Goal: Task Accomplishment & Management: Use online tool/utility

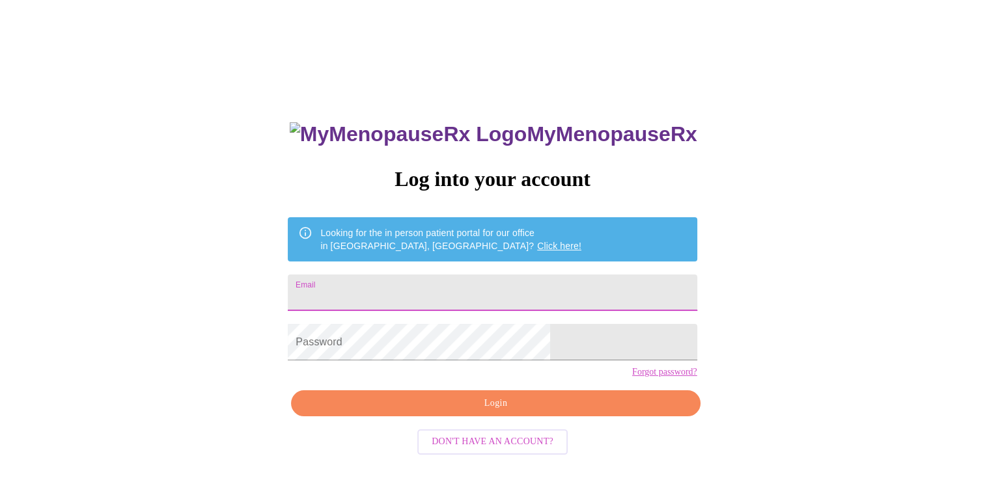
click at [516, 298] on input "Email" at bounding box center [492, 293] width 409 height 36
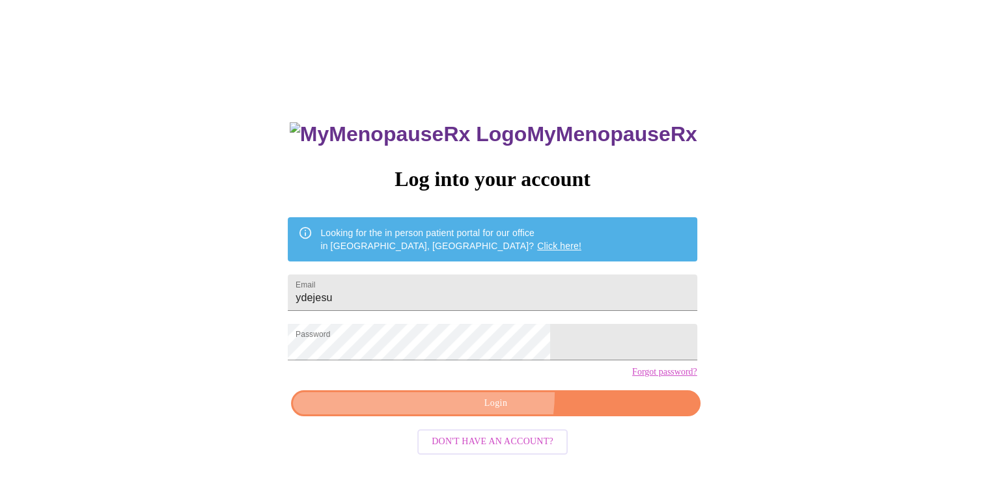
click at [456, 415] on button "Login" at bounding box center [495, 404] width 409 height 27
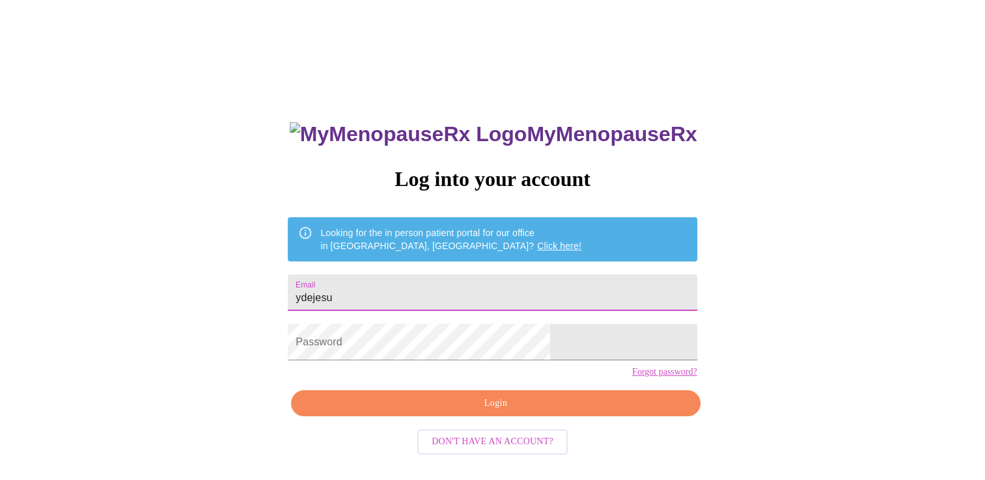
click at [428, 293] on input "ydejesu" at bounding box center [492, 293] width 409 height 36
type input "[EMAIL_ADDRESS][DOMAIN_NAME]"
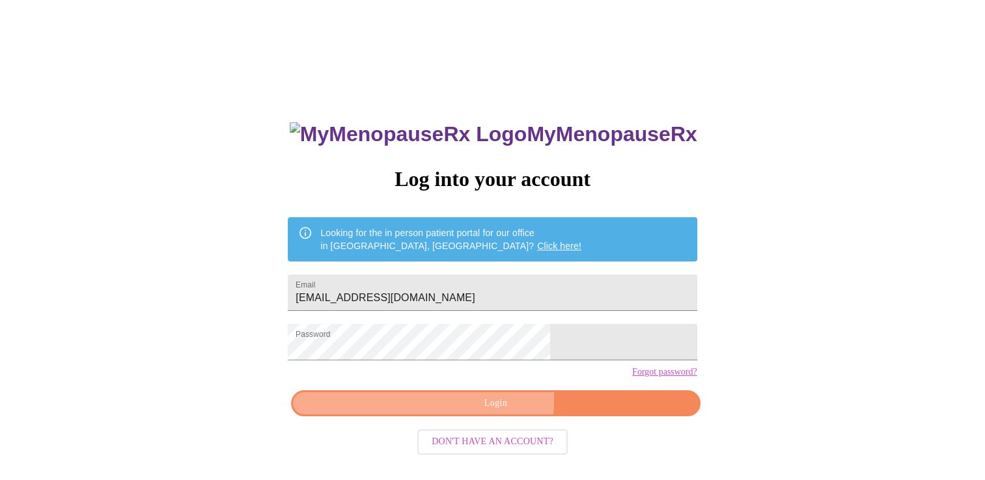
click at [434, 412] on span "Login" at bounding box center [495, 404] width 379 height 16
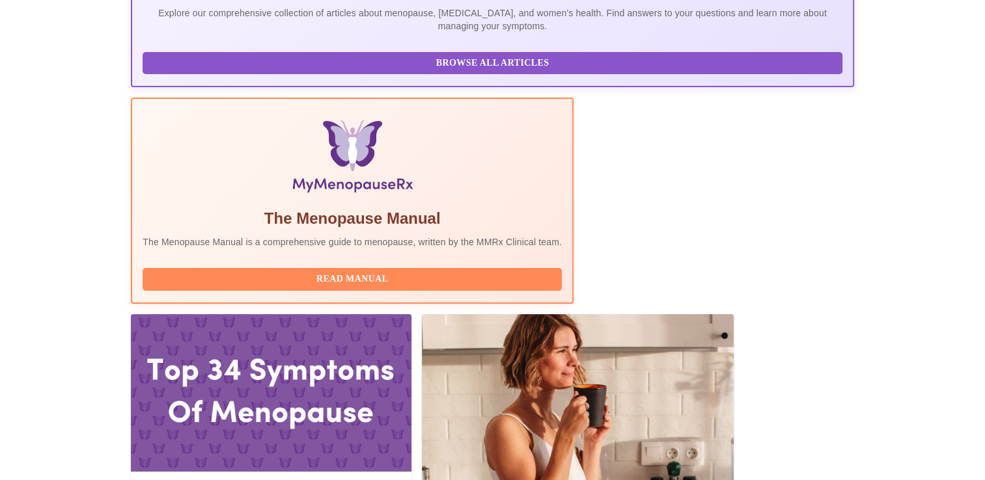
scroll to position [339, 0]
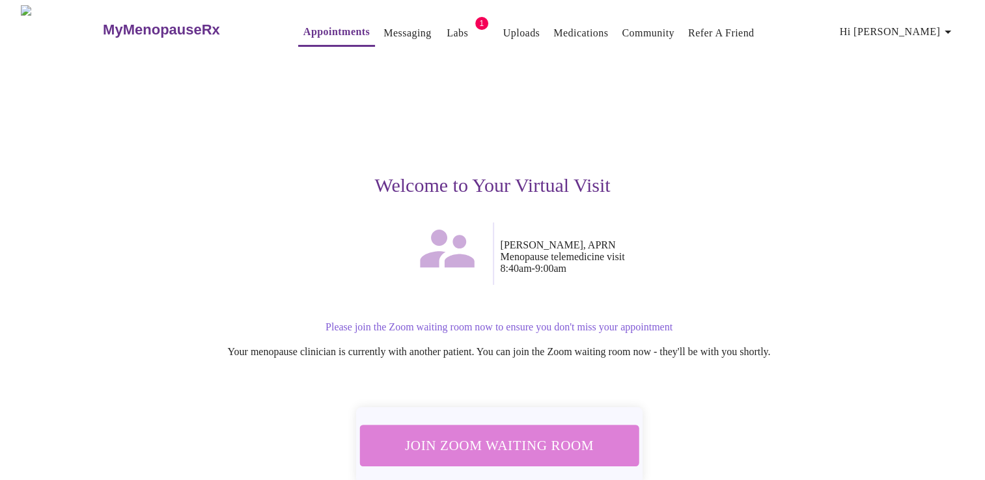
click at [597, 452] on span "Join Zoom Waiting Room" at bounding box center [498, 446] width 245 height 24
